Goal: Complete application form: Complete application form

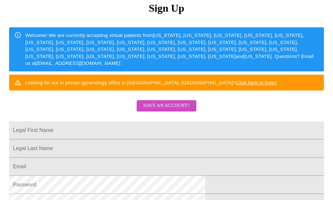
scroll to position [73, 0]
click at [171, 109] on span "Have an account?" at bounding box center [166, 106] width 46 height 8
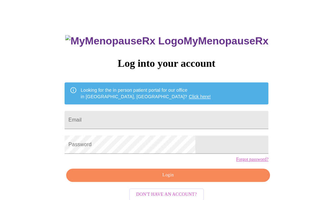
scroll to position [18, 0]
drag, startPoint x: 116, startPoint y: 123, endPoint x: 116, endPoint y: 185, distance: 62.0
click at [116, 122] on div "MyMenopauseRx Log into your account Looking for the in person patient portal fo…" at bounding box center [166, 125] width 217 height 200
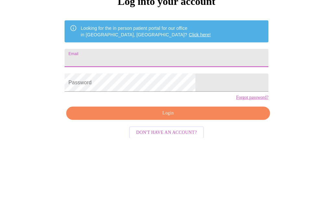
type input "[EMAIL_ADDRESS][DOMAIN_NAME]"
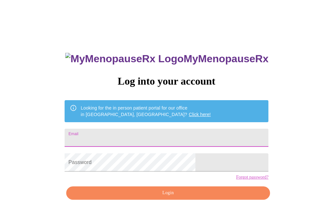
scroll to position [89, 0]
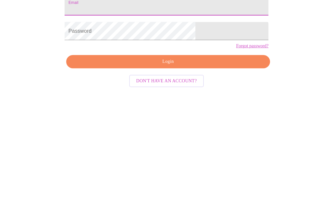
type input "[EMAIL_ADDRESS][DOMAIN_NAME]"
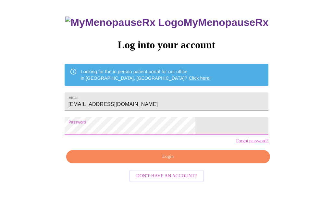
click at [130, 120] on div "MyMenopauseRx Log into your account Looking for the in person patient portal fo…" at bounding box center [166, 106] width 217 height 200
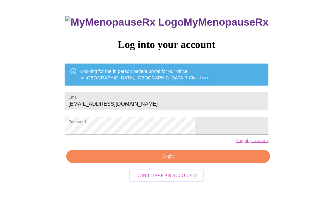
click at [174, 161] on span "Login" at bounding box center [168, 157] width 189 height 8
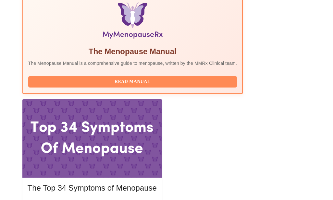
scroll to position [233, 0]
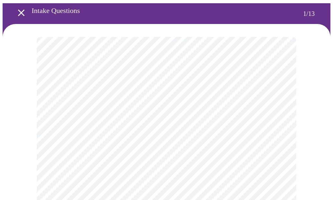
scroll to position [39, 0]
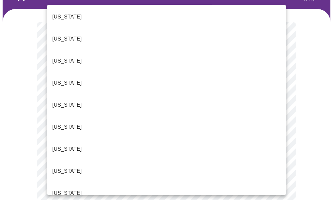
scroll to position [200, 0]
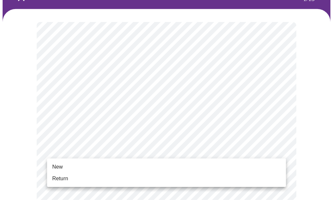
click at [62, 178] on span "Return" at bounding box center [60, 179] width 16 height 8
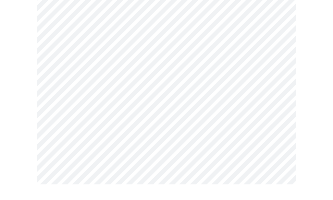
scroll to position [0, 0]
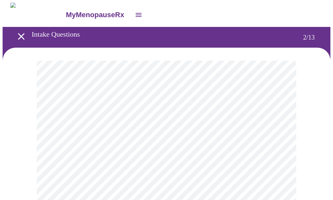
click at [270, 130] on body "MyMenopauseRx Intake Questions 2 / 13" at bounding box center [167, 197] width 328 height 389
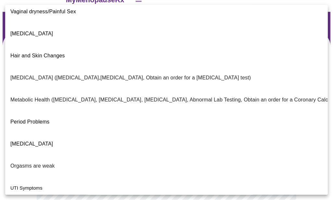
scroll to position [15, 0]
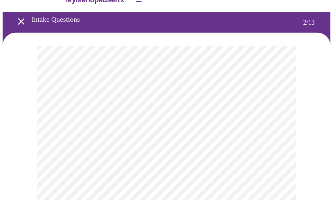
click at [207, 184] on body "MyMenopauseRx Intake Questions 2 / 13" at bounding box center [167, 181] width 328 height 386
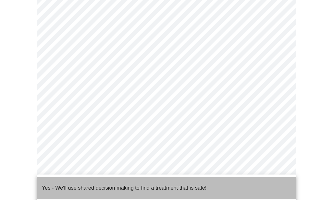
scroll to position [72, 0]
click at [121, 184] on p "Yes - We'll use shared decision making to find a treatment that is safe!" at bounding box center [124, 188] width 165 height 8
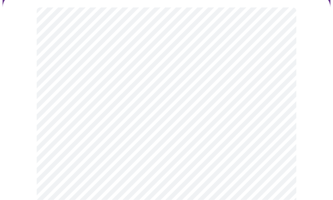
scroll to position [63, 0]
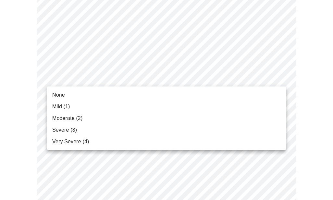
click at [61, 95] on span "None" at bounding box center [58, 95] width 13 height 8
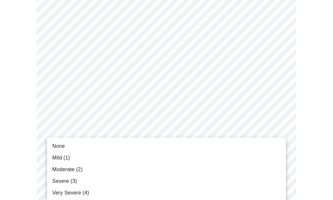
click at [59, 147] on span "None" at bounding box center [58, 147] width 13 height 8
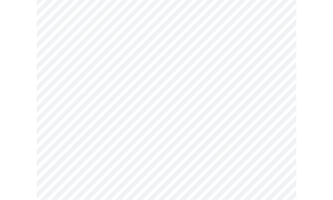
scroll to position [146, 0]
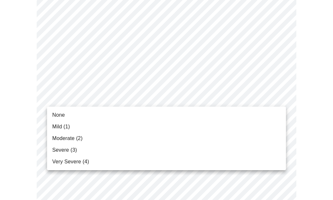
click at [71, 139] on span "Moderate (2)" at bounding box center [67, 139] width 30 height 8
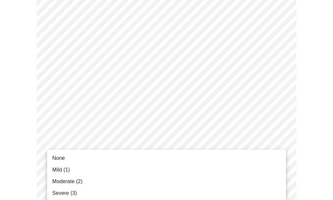
click at [60, 158] on span "None" at bounding box center [58, 159] width 13 height 8
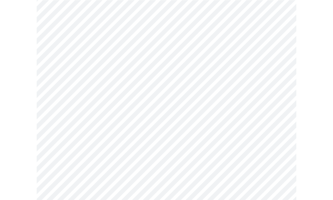
click at [155, 114] on body "MyMenopauseRx Intake Questions 3 / 13" at bounding box center [167, 189] width 328 height 825
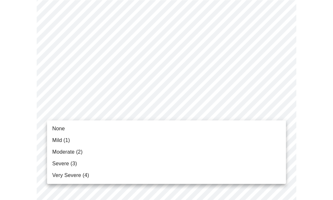
scroll to position [226, 0]
click at [62, 141] on span "Mild (1)" at bounding box center [61, 141] width 18 height 8
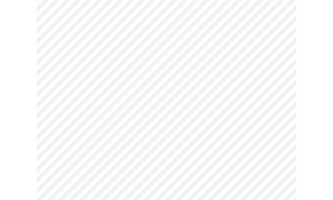
click at [158, 68] on body "MyMenopauseRx Intake Questions 3 / 13" at bounding box center [167, 99] width 328 height 816
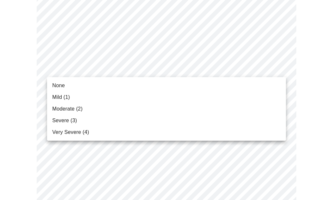
click at [63, 87] on span "None" at bounding box center [58, 86] width 13 height 8
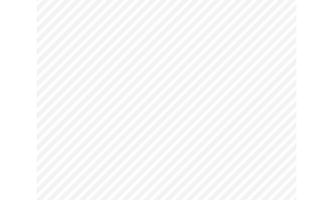
click at [164, 121] on body "MyMenopauseRx Intake Questions 3 / 13" at bounding box center [167, 94] width 328 height 807
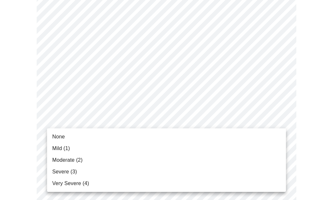
click at [73, 160] on span "Moderate (2)" at bounding box center [67, 160] width 30 height 8
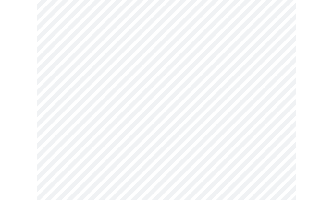
scroll to position [355, 0]
click at [150, 127] on body "MyMenopauseRx Intake Questions 3 / 13" at bounding box center [167, 46] width 328 height 799
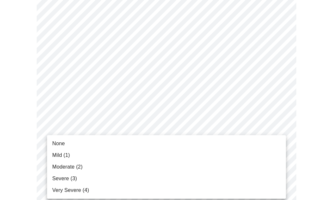
click at [61, 144] on span "None" at bounding box center [58, 144] width 13 height 8
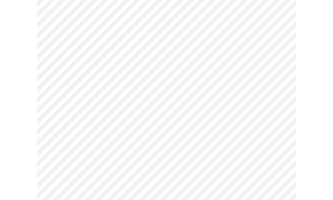
scroll to position [412, 0]
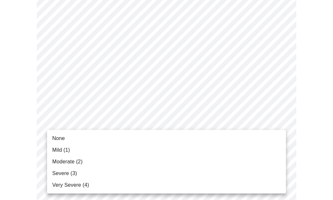
click at [63, 136] on span "None" at bounding box center [58, 139] width 13 height 8
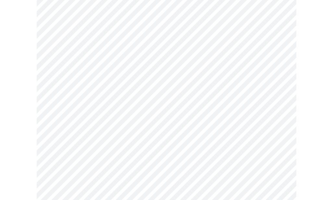
scroll to position [475, 0]
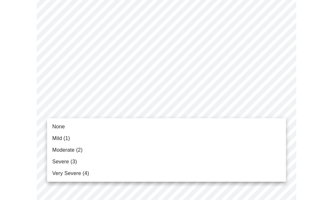
click at [58, 129] on span "None" at bounding box center [58, 127] width 13 height 8
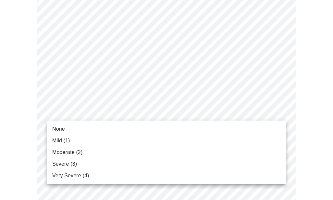
scroll to position [524, 0]
click at [60, 129] on span "None" at bounding box center [58, 129] width 13 height 8
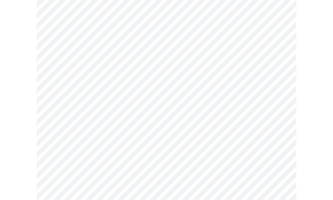
scroll to position [272, 0]
click at [183, 102] on body "MyMenopauseRx Intake Questions 4 / 13" at bounding box center [167, 37] width 328 height 613
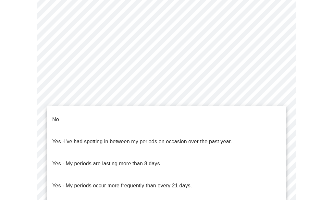
click at [68, 116] on li "No" at bounding box center [166, 120] width 239 height 22
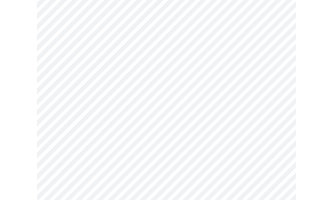
click at [150, 148] on body "MyMenopauseRx Intake Questions 4 / 13" at bounding box center [167, 35] width 328 height 609
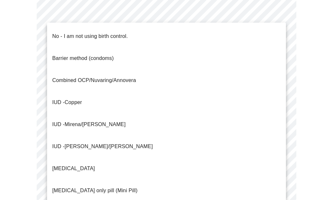
click at [96, 122] on span "Mirena/[PERSON_NAME]" at bounding box center [95, 125] width 61 height 6
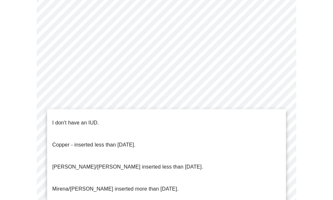
click at [146, 163] on p "[PERSON_NAME]/[PERSON_NAME] inserted less than [DATE]." at bounding box center [127, 167] width 151 height 8
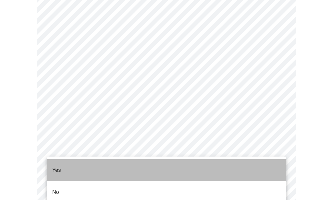
click at [63, 164] on li "Yes" at bounding box center [166, 170] width 239 height 22
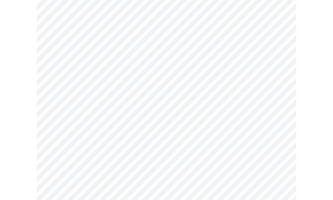
scroll to position [109, 0]
click at [203, 115] on body "MyMenopauseRx Intake Questions 5 / 13" at bounding box center [167, 132] width 328 height 479
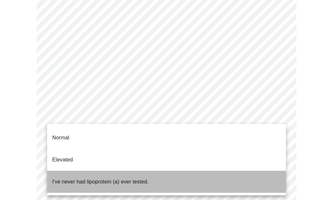
click at [130, 178] on p "I've never had lipoprotein (a) ever tested." at bounding box center [100, 182] width 96 height 8
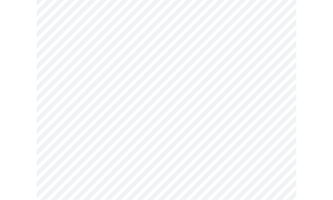
scroll to position [1719, 0]
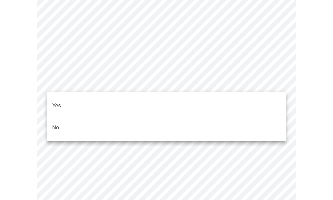
click at [61, 117] on li "No" at bounding box center [166, 128] width 239 height 22
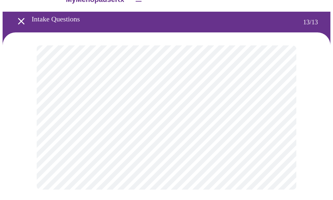
scroll to position [0, 0]
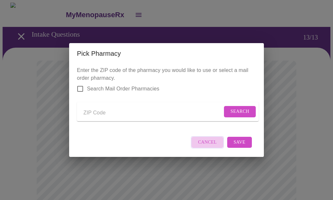
click at [210, 163] on div "Pick Pharmacy Enter the ZIP code of the pharmacy you would like to use or selec…" at bounding box center [166, 100] width 333 height 200
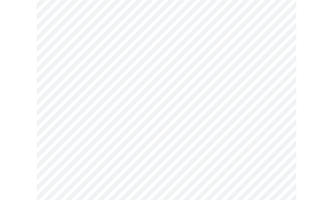
scroll to position [352, 0]
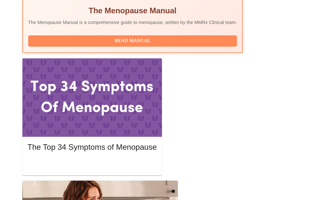
scroll to position [272, 0]
